Goal: Task Accomplishment & Management: Use online tool/utility

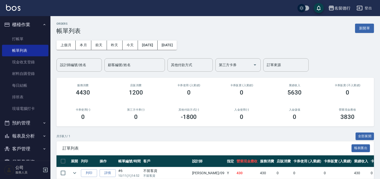
scroll to position [73, 0]
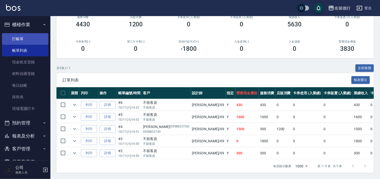
click at [16, 37] on link "打帳單" at bounding box center [25, 39] width 46 height 12
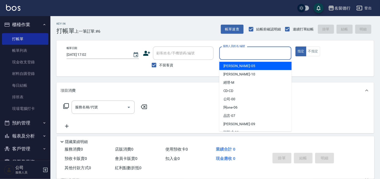
click at [232, 51] on input "服務人員姓名/編號" at bounding box center [256, 53] width 68 height 9
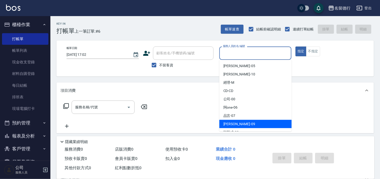
click at [232, 126] on span "[PERSON_NAME] -09" at bounding box center [239, 124] width 32 height 5
type input "[PERSON_NAME]-09"
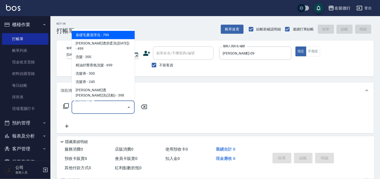
click at [104, 108] on input "服務名稱/代號" at bounding box center [99, 107] width 51 height 9
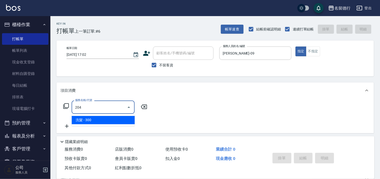
click at [102, 121] on span "洗髮 - 300" at bounding box center [103, 120] width 63 height 8
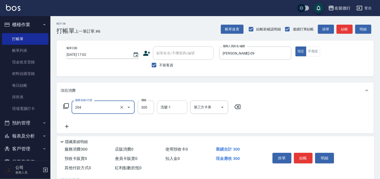
type input "洗髮(204)"
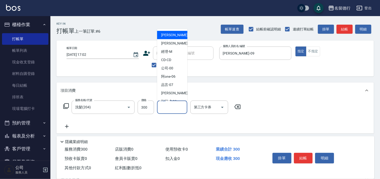
click at [168, 108] on input "洗髮-1" at bounding box center [172, 107] width 26 height 9
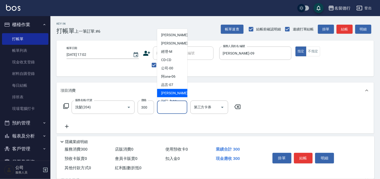
click at [168, 93] on span "[PERSON_NAME] -09" at bounding box center [177, 93] width 32 height 5
type input "[PERSON_NAME]-09"
